Goal: Check status: Check status

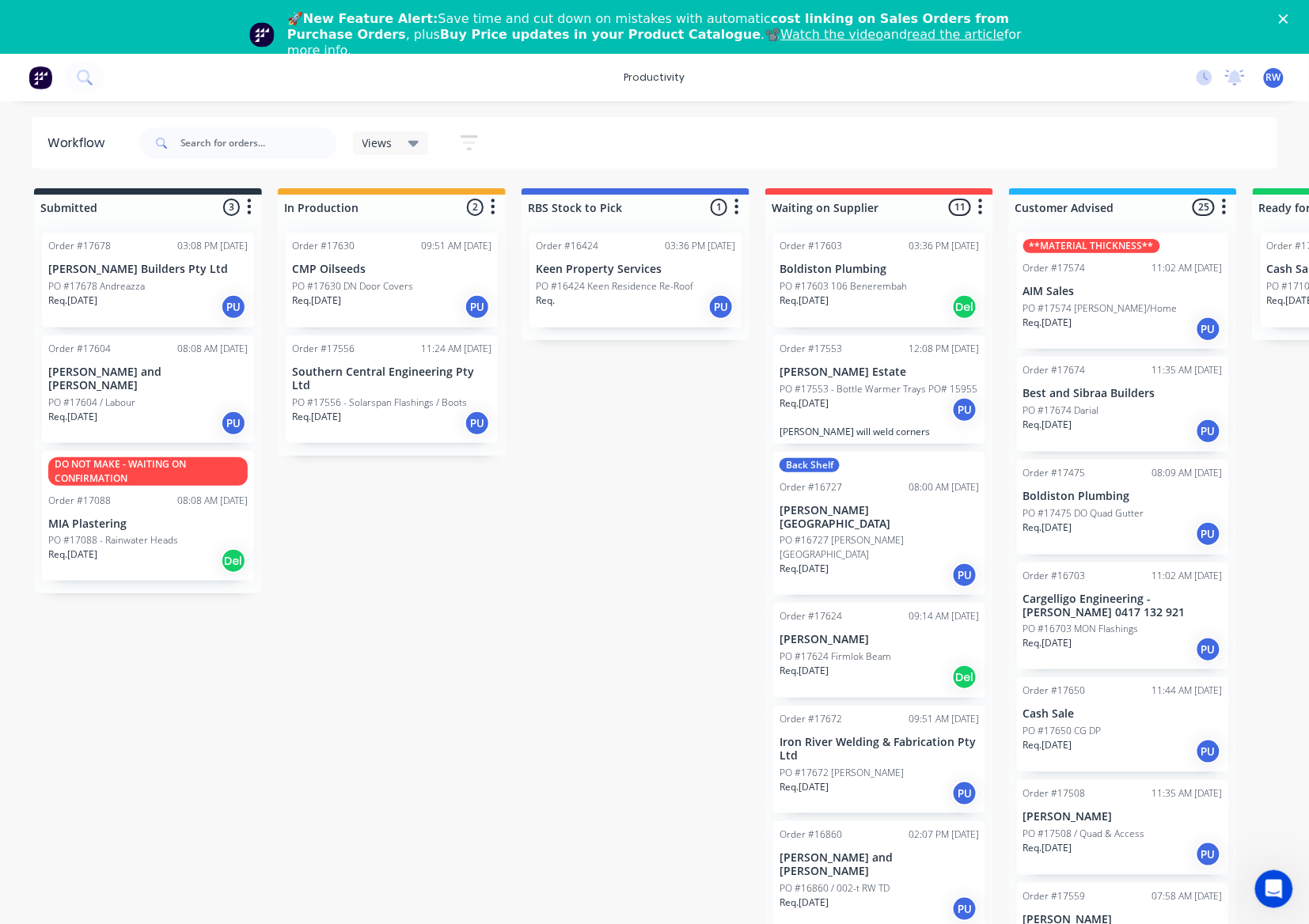
click at [151, 294] on div "Req. [DATE] PU" at bounding box center [148, 307] width 200 height 27
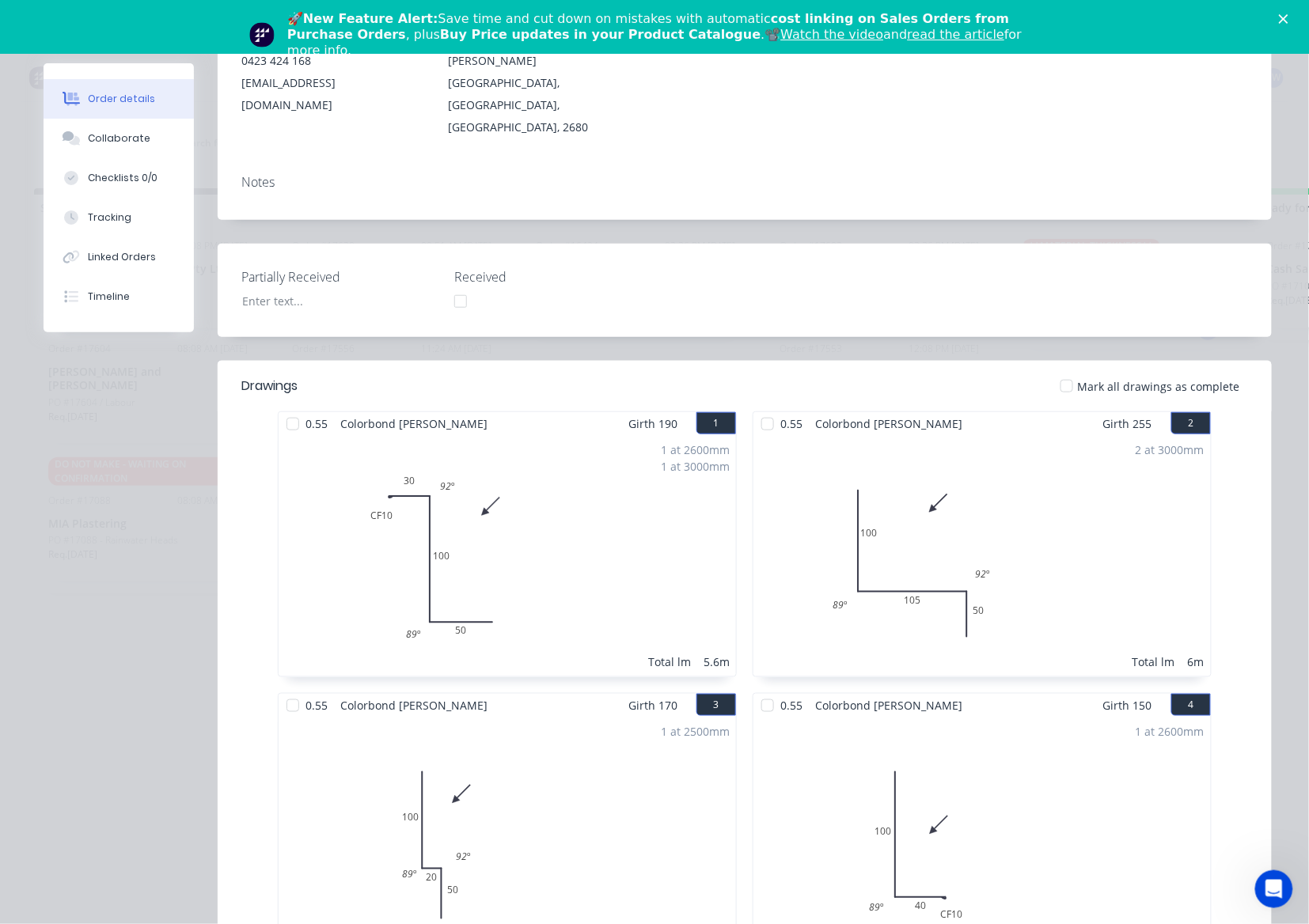
scroll to position [210, 0]
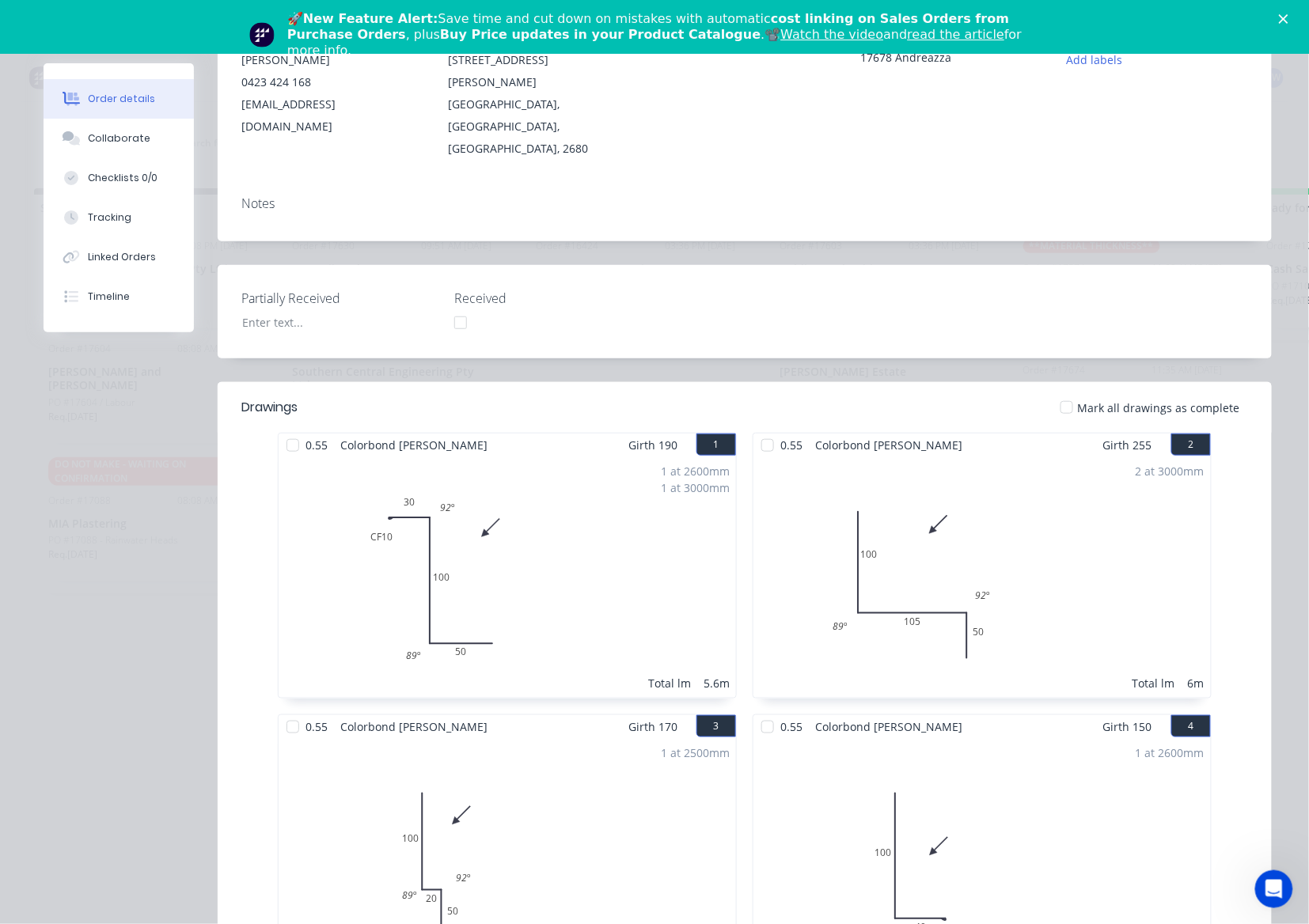
click at [1061, 392] on div at bounding box center [1066, 407] width 31 height 31
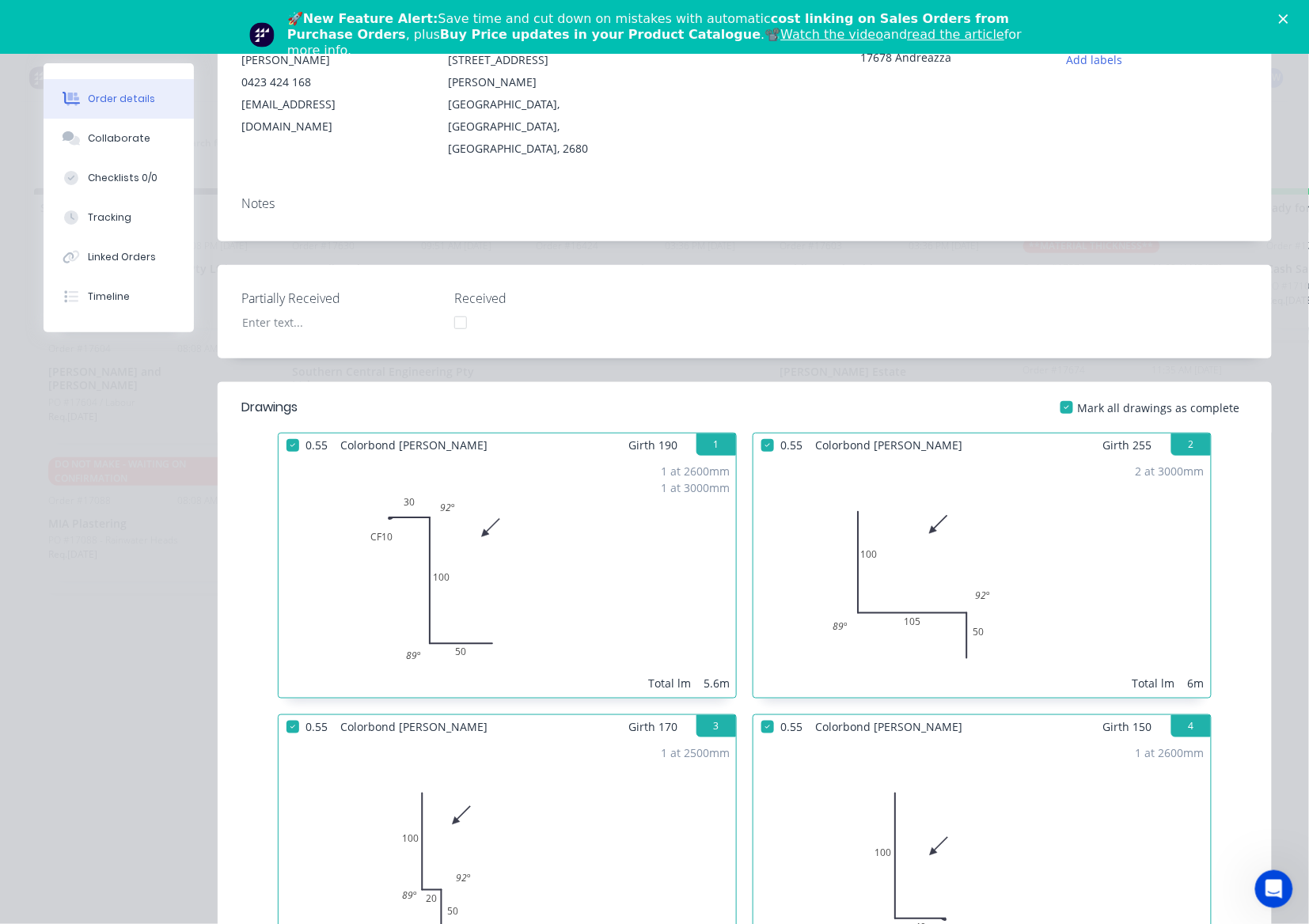
scroll to position [0, 0]
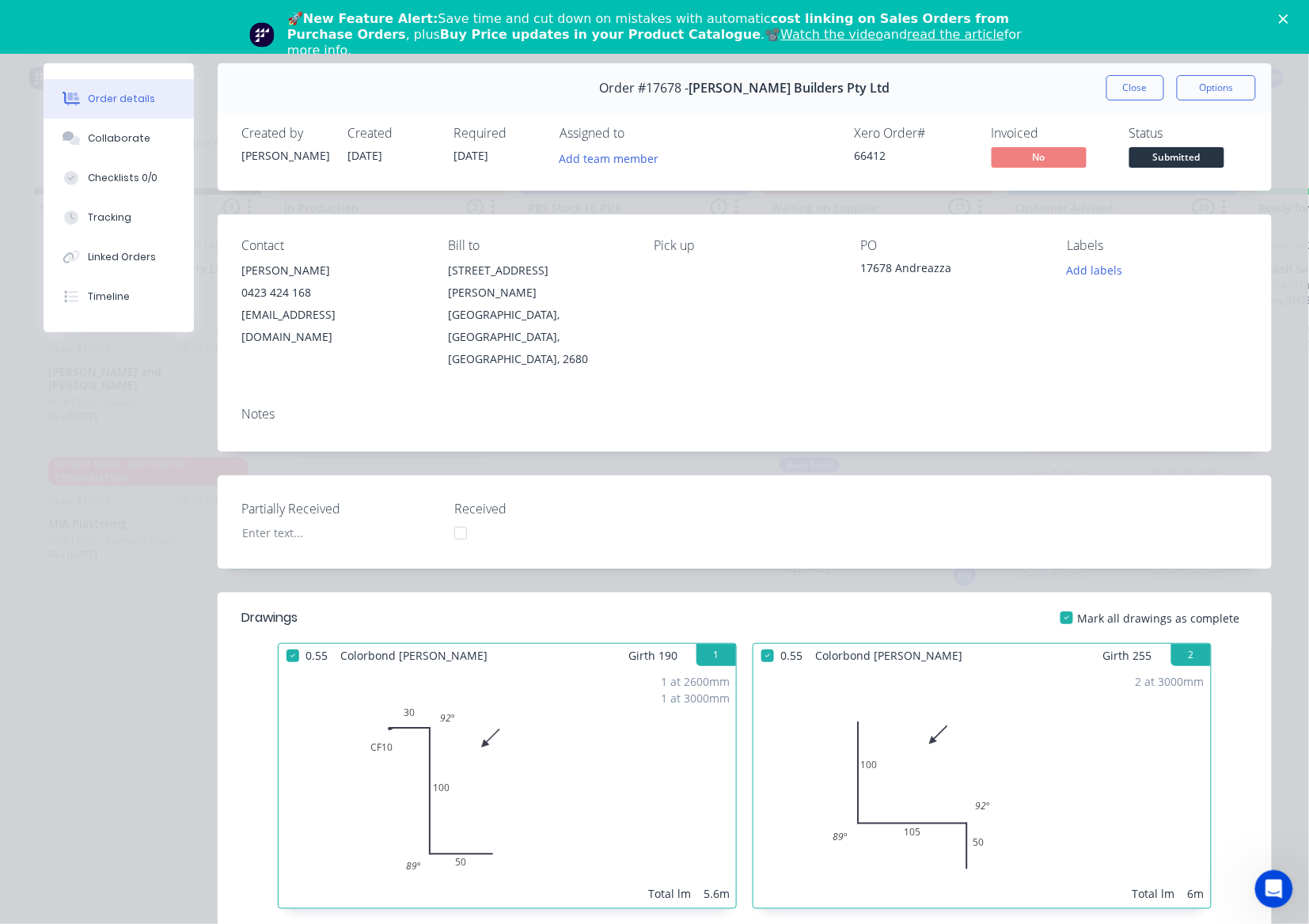
click at [1176, 151] on span "Submitted" at bounding box center [1177, 157] width 95 height 20
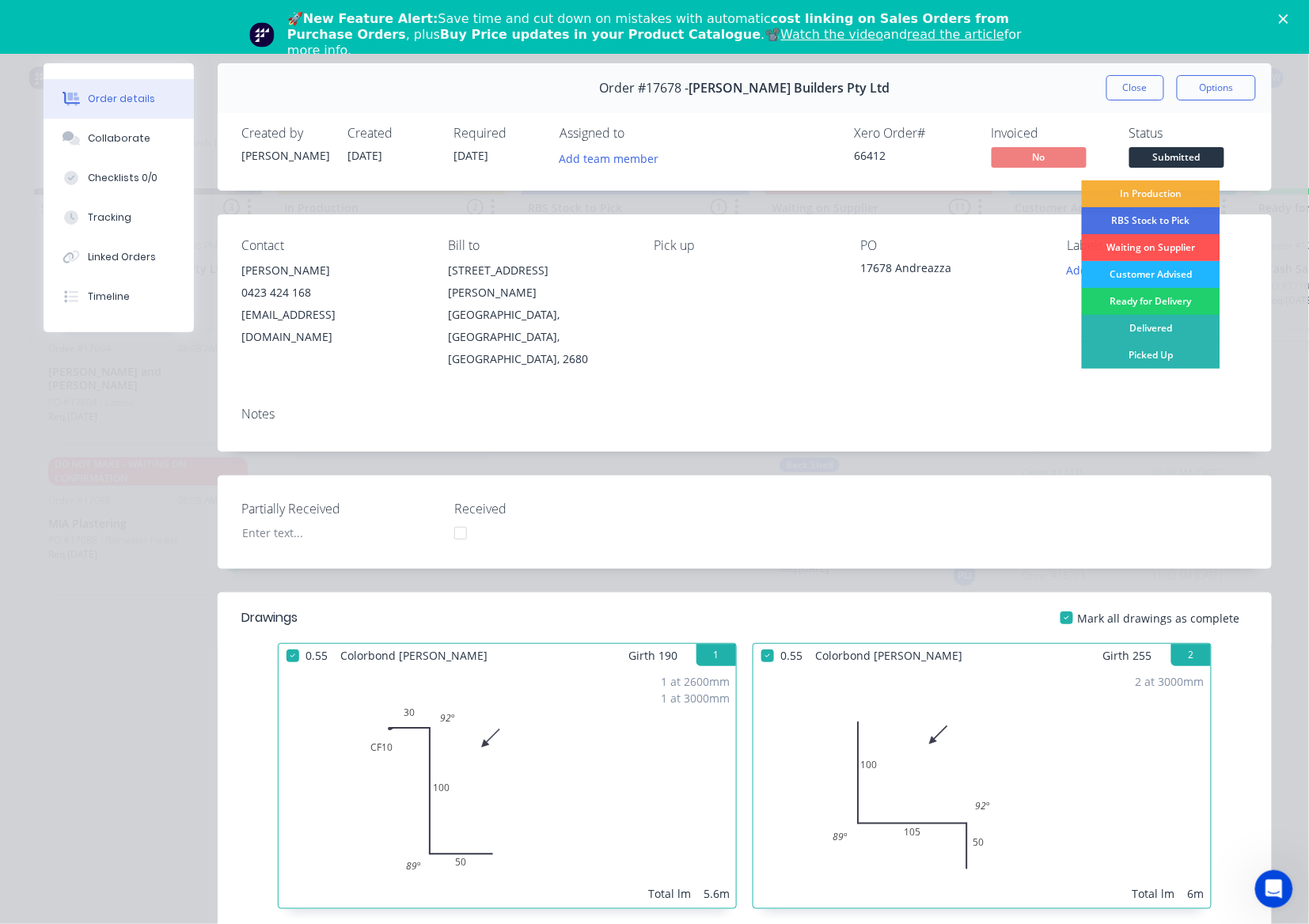
click at [1162, 269] on div "Customer Advised" at bounding box center [1150, 275] width 138 height 27
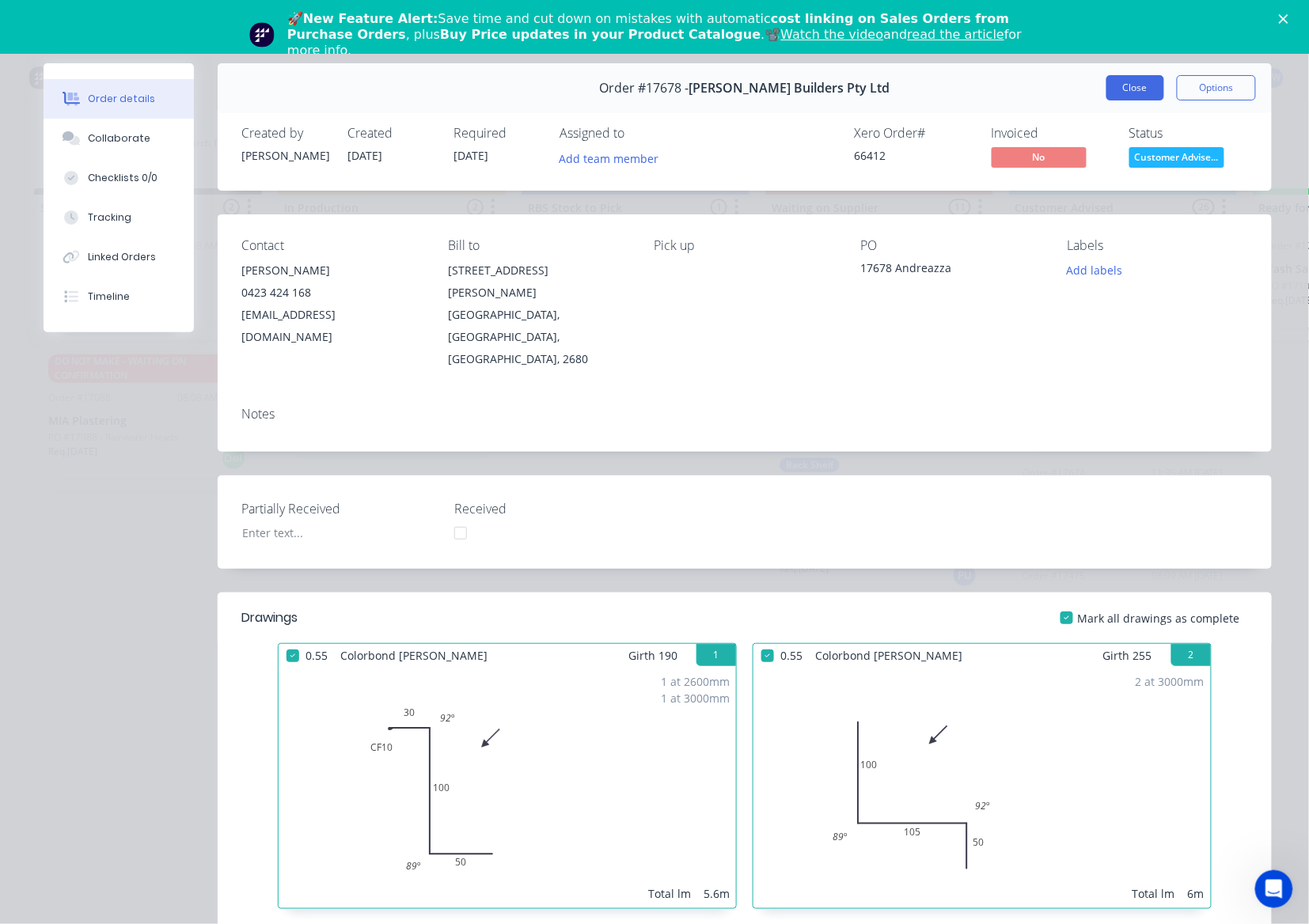
click at [1106, 83] on button "Close" at bounding box center [1135, 87] width 58 height 25
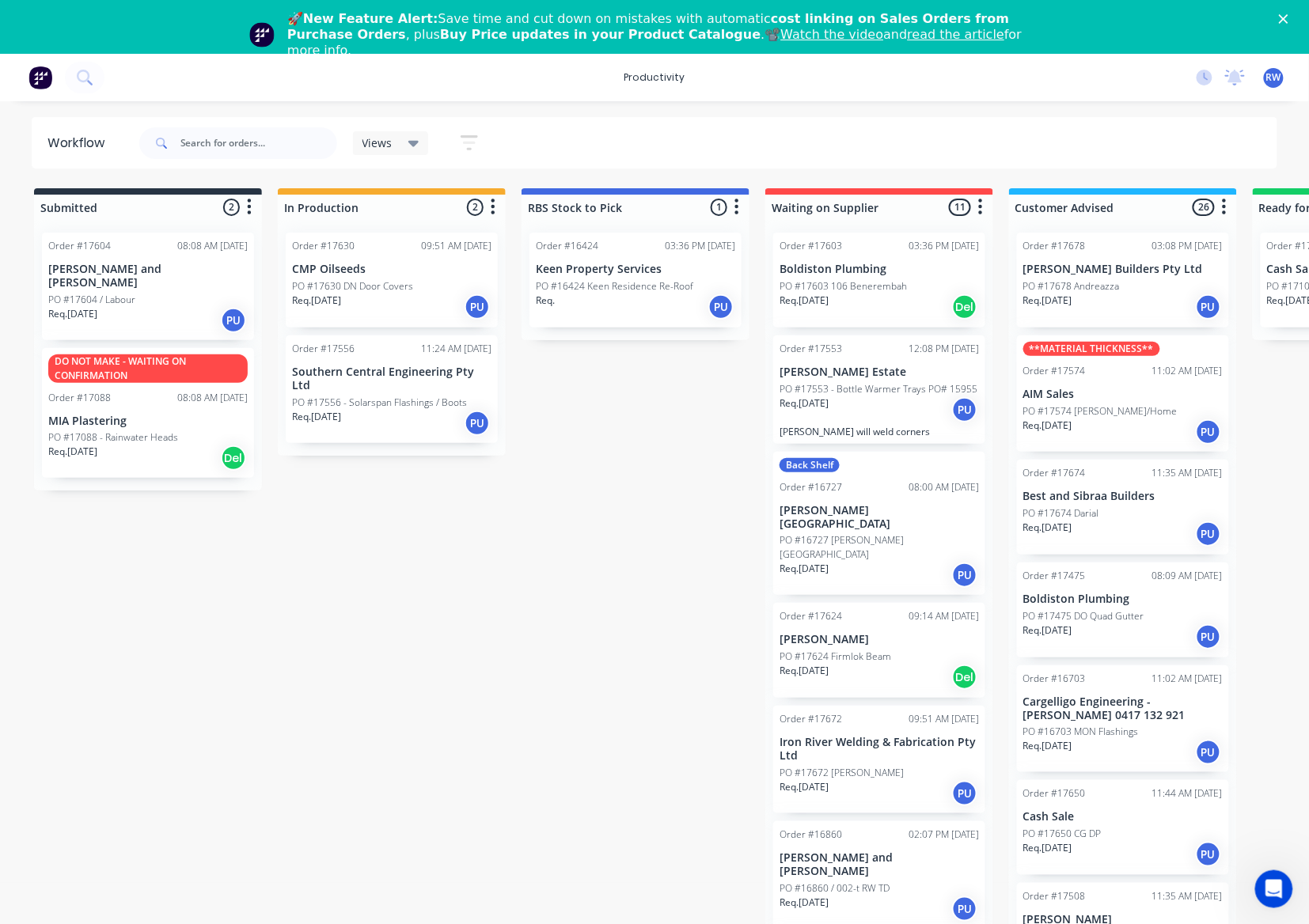
drag, startPoint x: 570, startPoint y: 509, endPoint x: 402, endPoint y: 283, distance: 281.6
click at [402, 283] on p "PO #17630 DN Door Covers" at bounding box center [352, 286] width 121 height 14
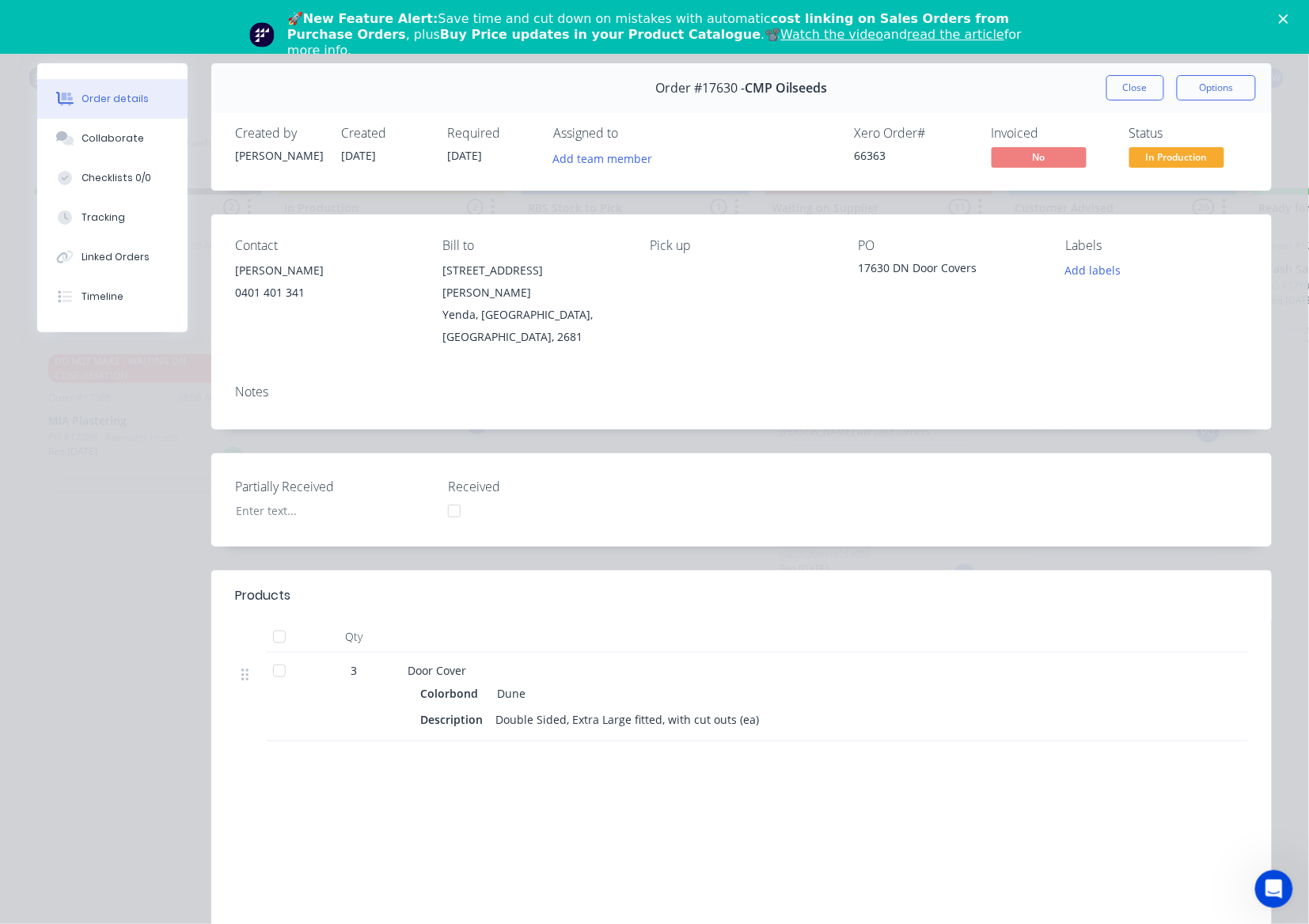
click at [279, 621] on div at bounding box center [278, 636] width 31 height 31
click at [1164, 151] on span "In Production" at bounding box center [1177, 157] width 95 height 20
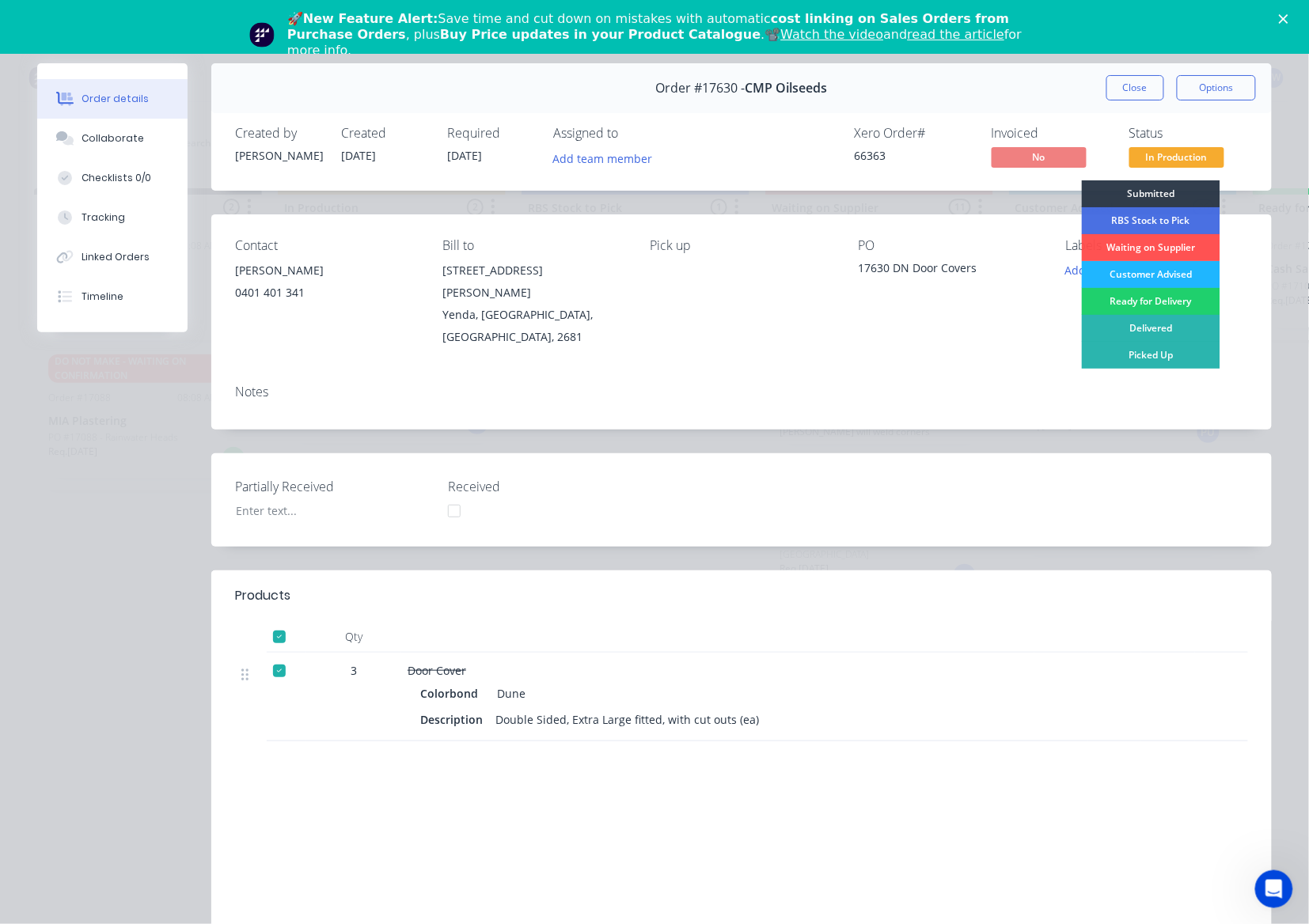
click at [1160, 274] on div "Customer Advised" at bounding box center [1150, 275] width 138 height 27
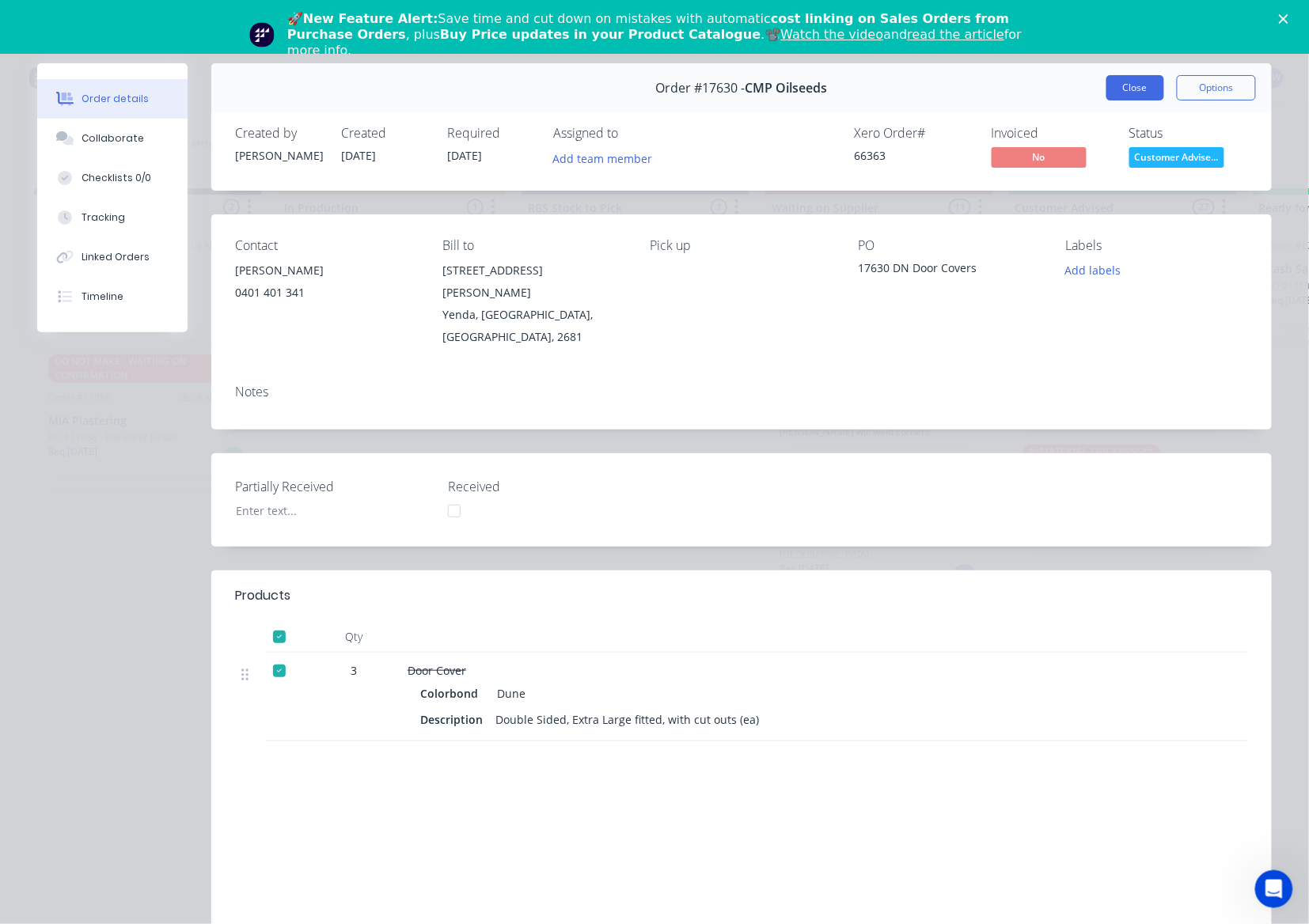
click at [1113, 82] on button "Close" at bounding box center [1135, 87] width 58 height 25
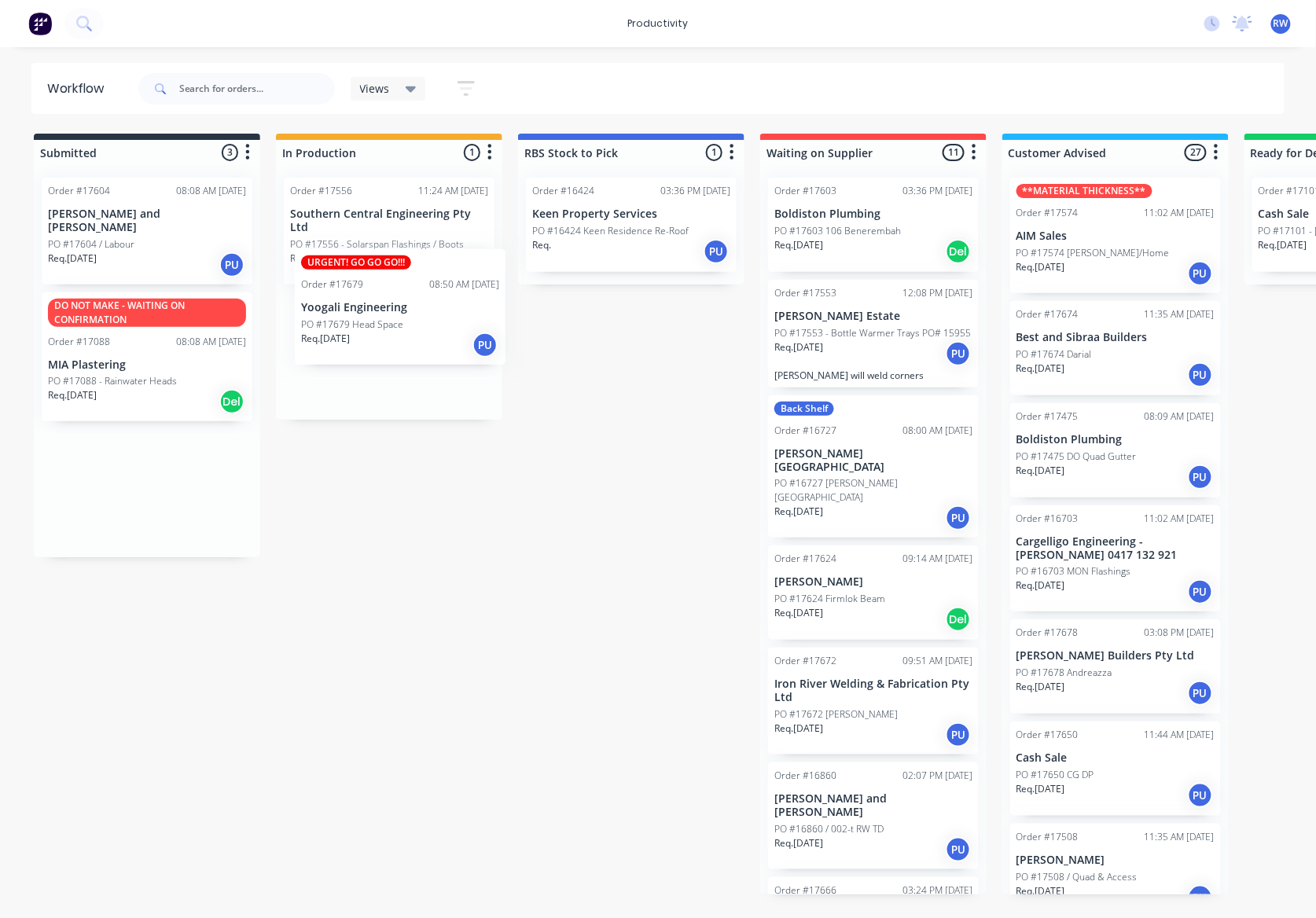
drag, startPoint x: 82, startPoint y: 500, endPoint x: 346, endPoint y: 323, distance: 317.8
click at [346, 323] on div "Submitted 3 Sort By Created date Required date Order number Customer name Most …" at bounding box center [957, 514] width 1937 height 761
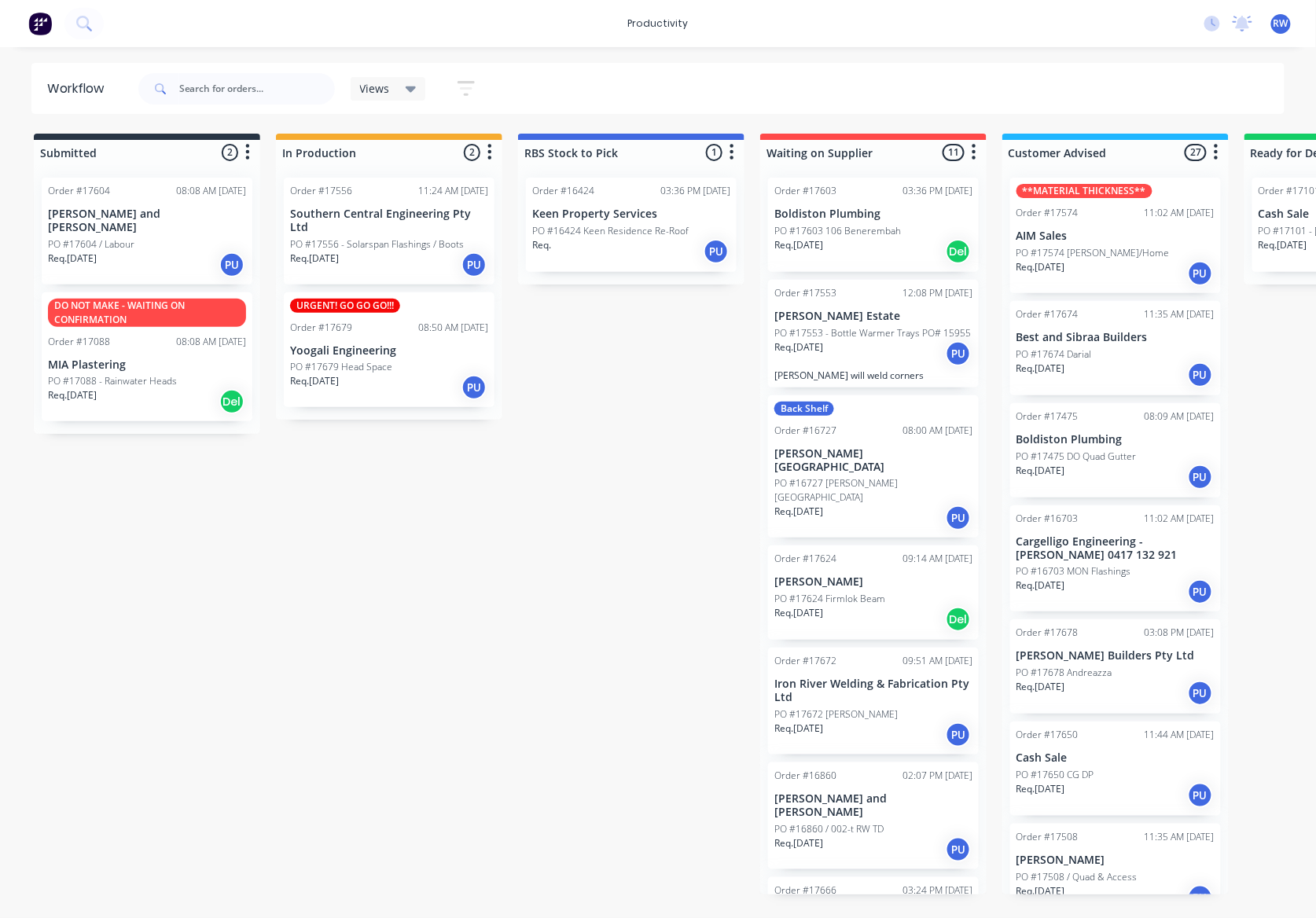
click at [407, 360] on div "PO #17679 Head Space" at bounding box center [389, 367] width 199 height 14
